Goal: Find specific page/section: Find specific page/section

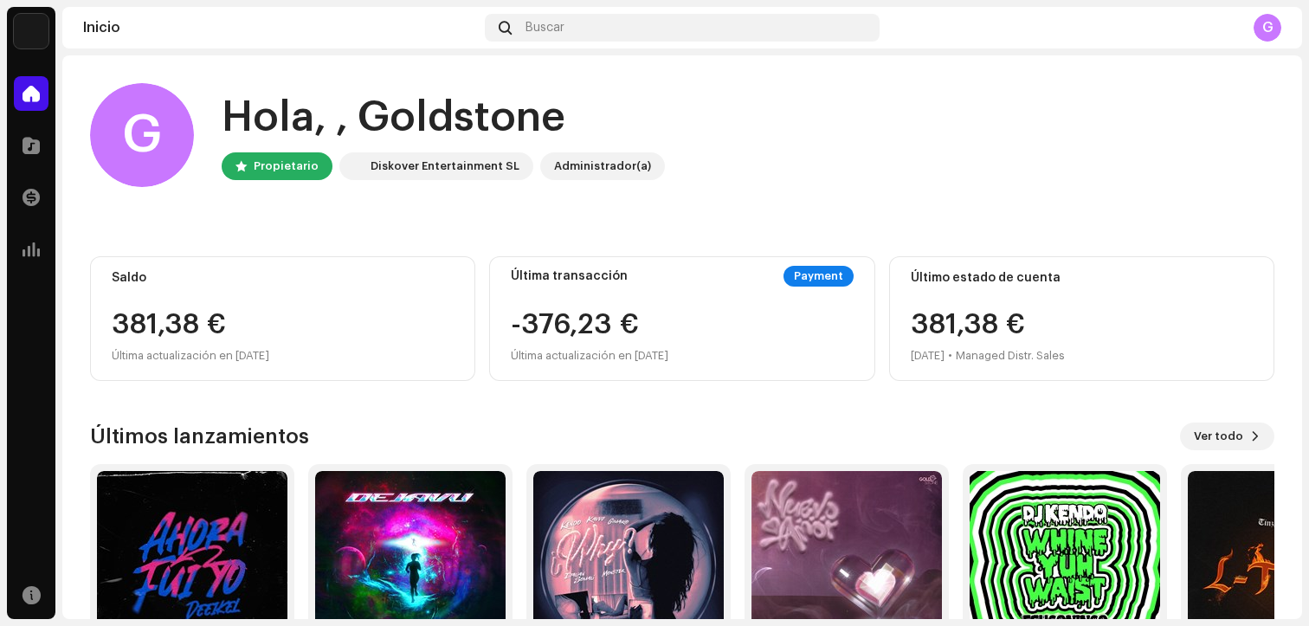
click at [571, 42] on div "Inicio Buscar G" at bounding box center [682, 28] width 1240 height 42
click at [567, 28] on div "Buscar" at bounding box center [682, 28] width 395 height 28
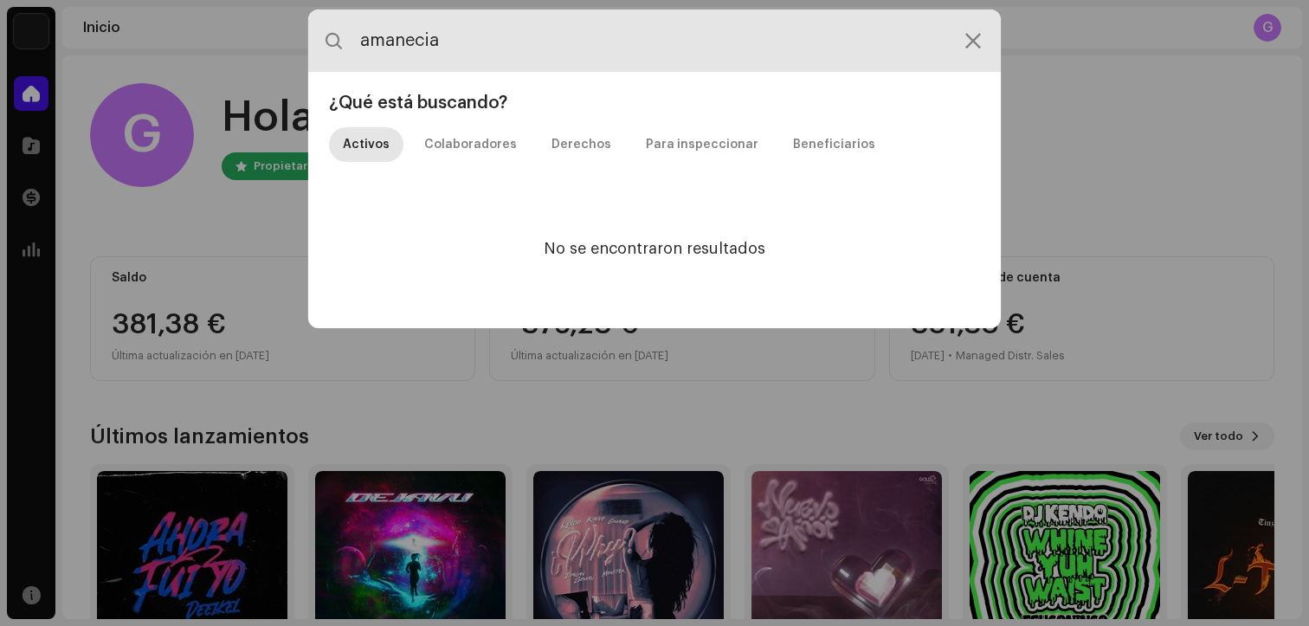
drag, startPoint x: 481, startPoint y: 50, endPoint x: 333, endPoint y: 23, distance: 149.8
click at [335, 24] on input "amanecia" at bounding box center [654, 41] width 693 height 62
type input "prologo"
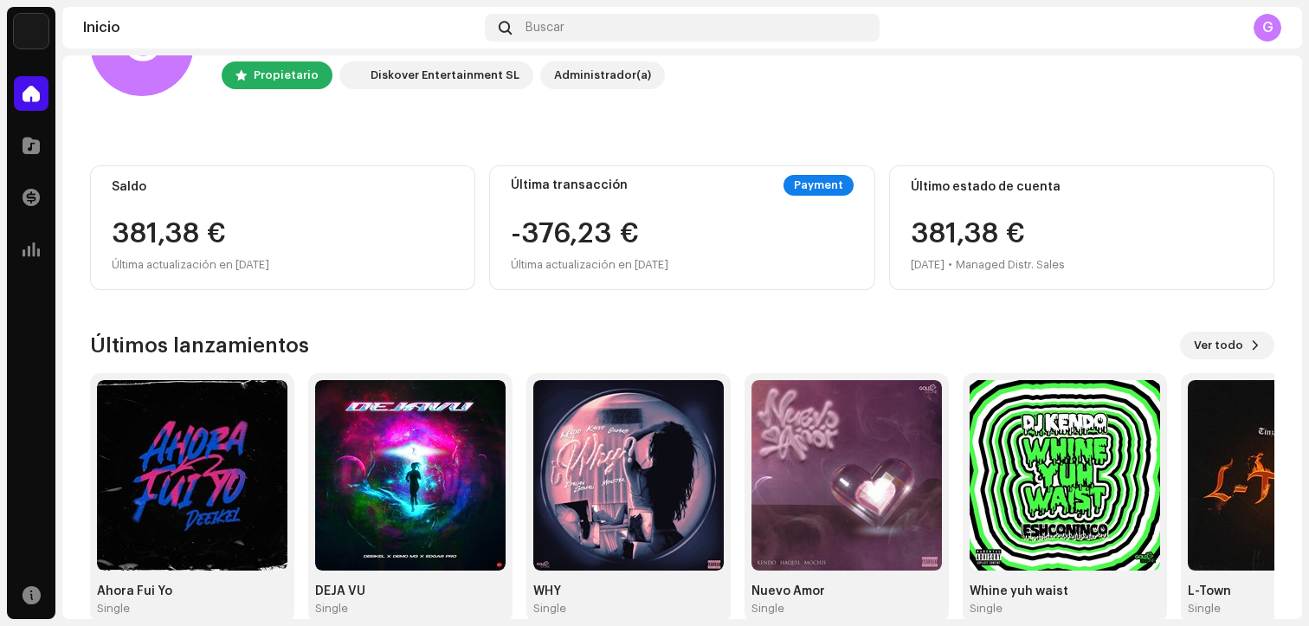
scroll to position [122, 0]
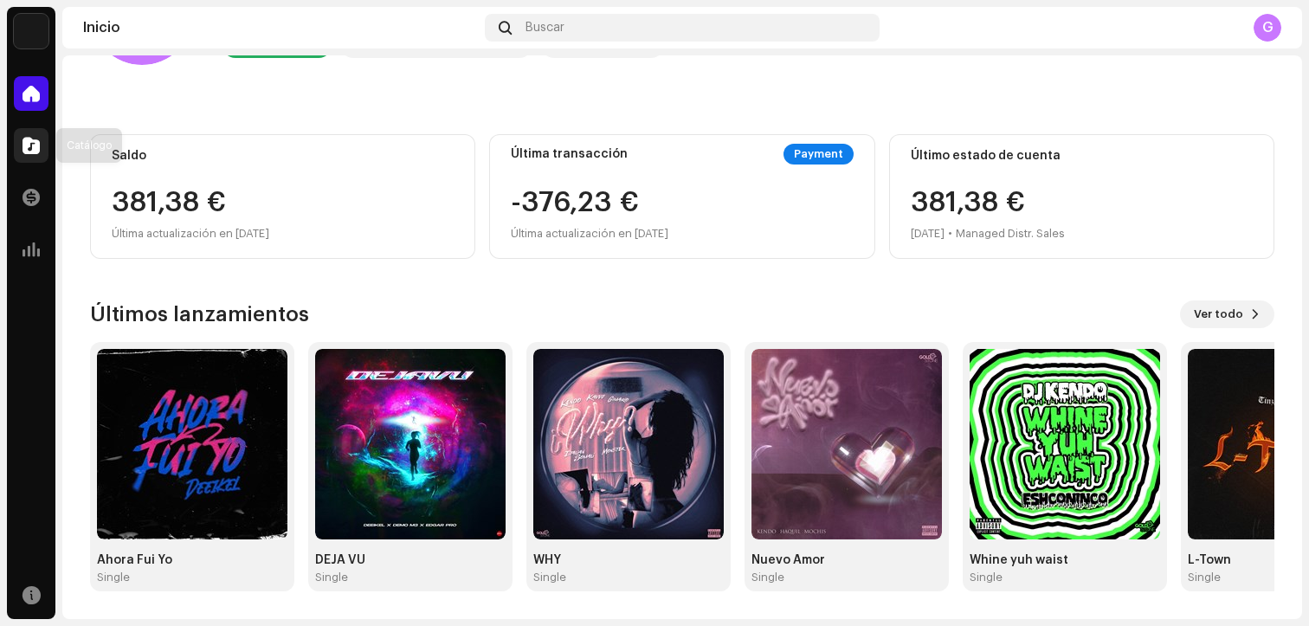
click at [28, 140] on span at bounding box center [31, 146] width 17 height 14
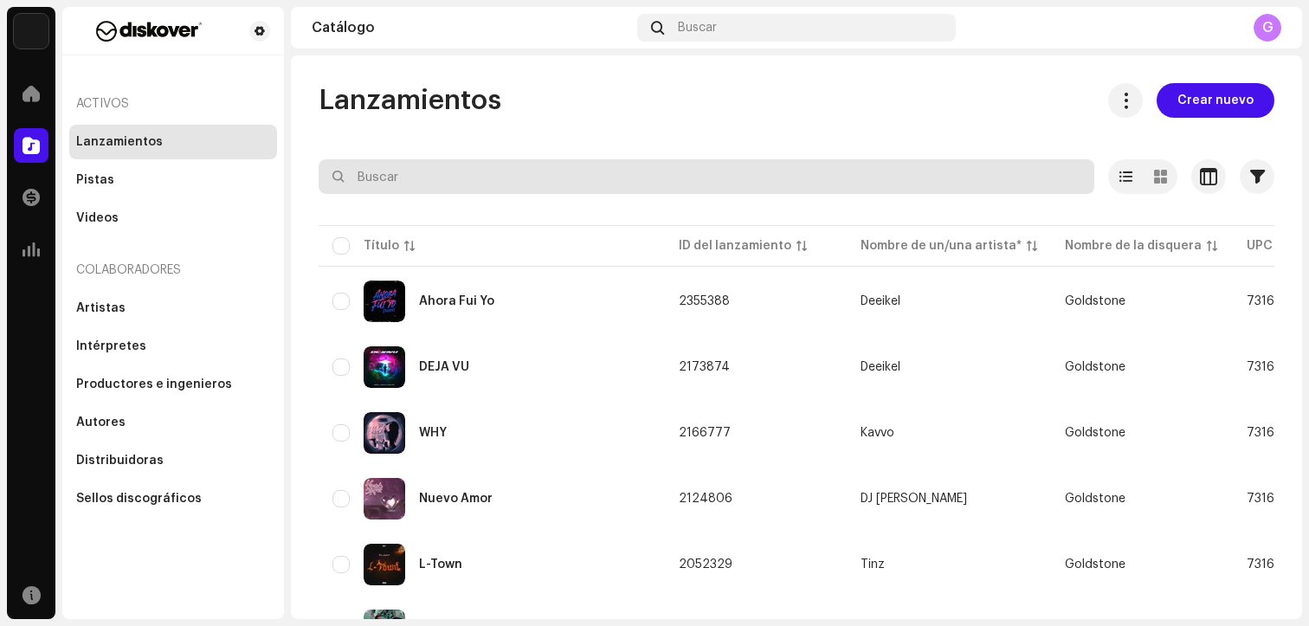
click at [447, 190] on input "text" at bounding box center [707, 176] width 776 height 35
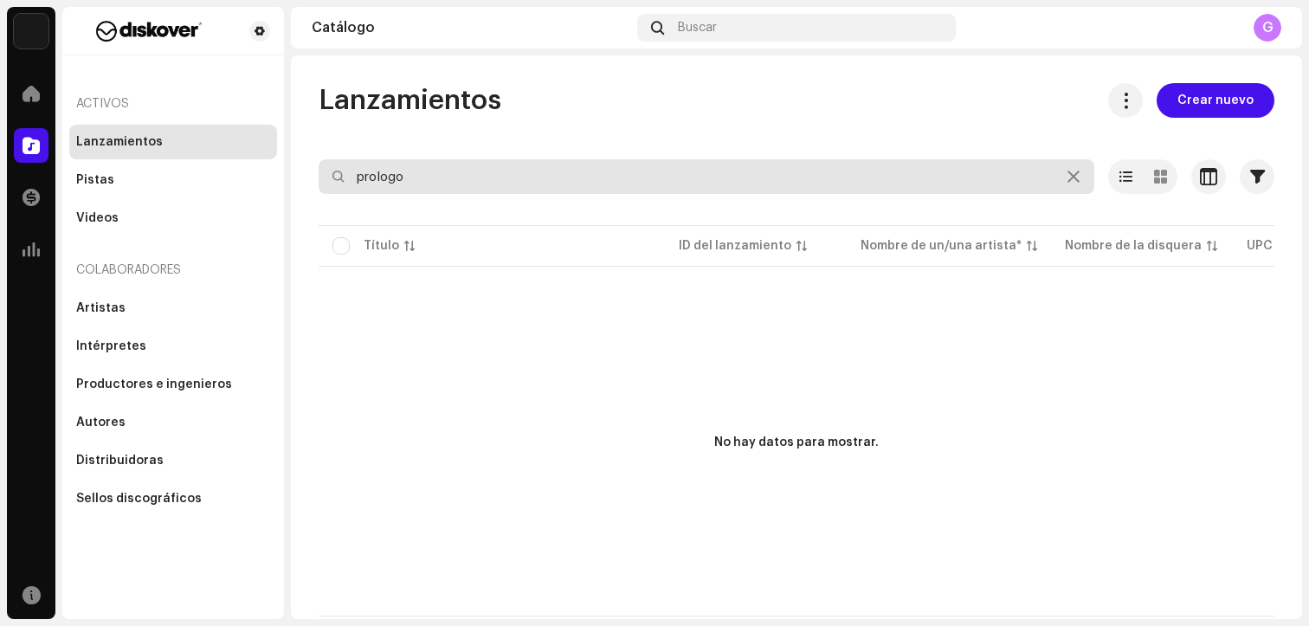
type input "prologo"
